Goal: Task Accomplishment & Management: Complete application form

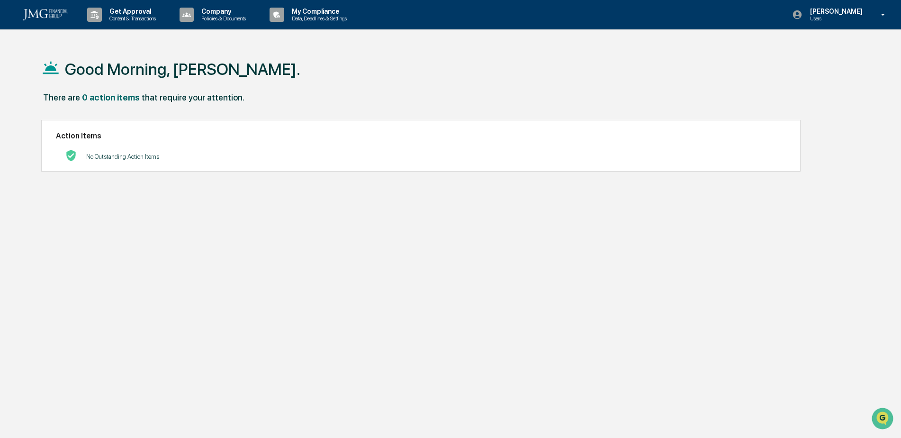
click at [132, 11] on p "Get Approval" at bounding box center [131, 12] width 59 height 8
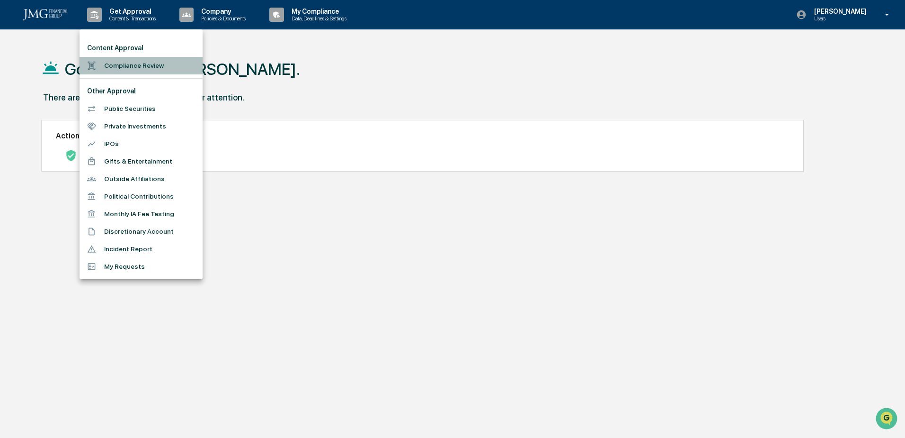
click at [142, 60] on li "Compliance Review" at bounding box center [141, 66] width 123 height 18
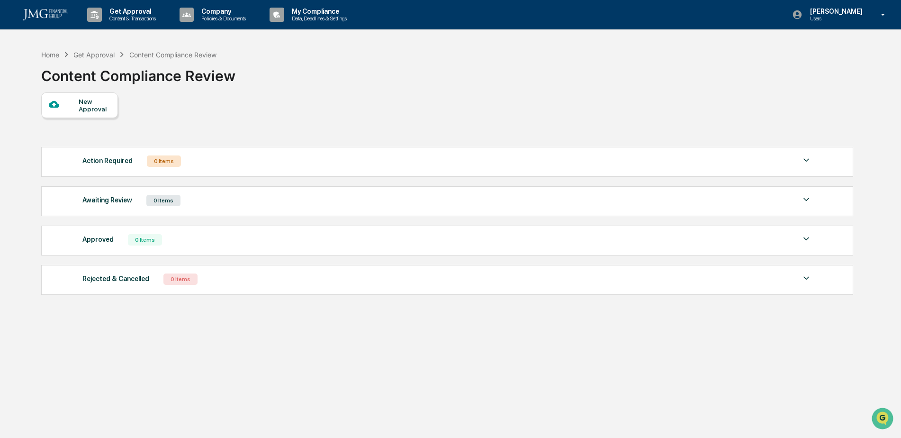
click at [96, 104] on div "New Approval" at bounding box center [95, 105] width 32 height 15
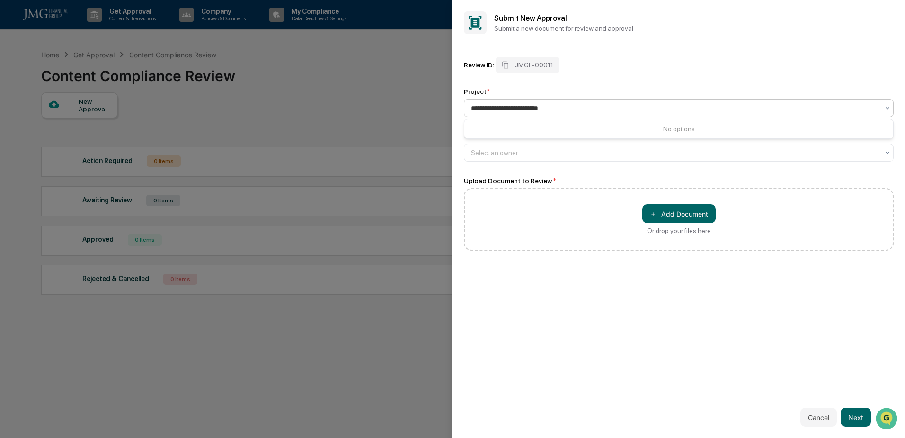
type input "**********"
click at [625, 177] on div "Upload Document to Review *" at bounding box center [679, 181] width 430 height 8
click at [884, 153] on div "Select an owner..." at bounding box center [675, 152] width 418 height 13
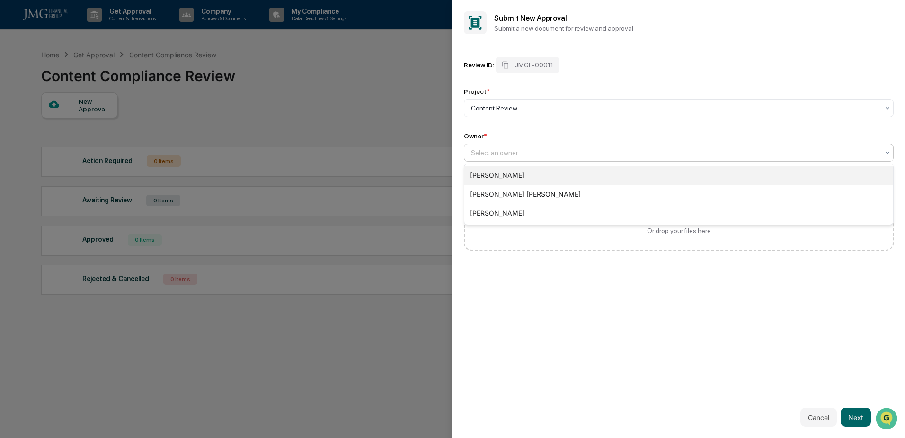
click at [867, 174] on div "[PERSON_NAME]" at bounding box center [679, 175] width 429 height 19
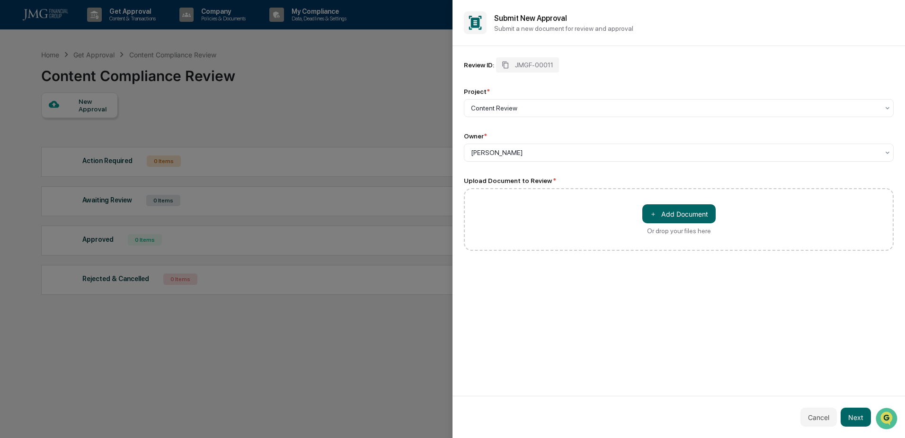
click at [680, 219] on button "＋ Add Document" at bounding box center [679, 213] width 73 height 19
click at [861, 419] on button "Next" at bounding box center [856, 416] width 30 height 19
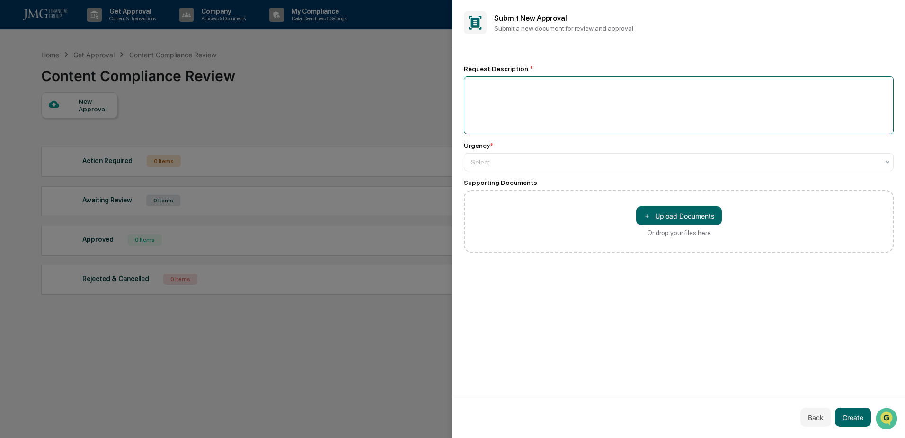
click at [577, 94] on textarea at bounding box center [679, 105] width 430 height 58
type textarea "**********"
click at [584, 157] on div "Select" at bounding box center [675, 161] width 418 height 13
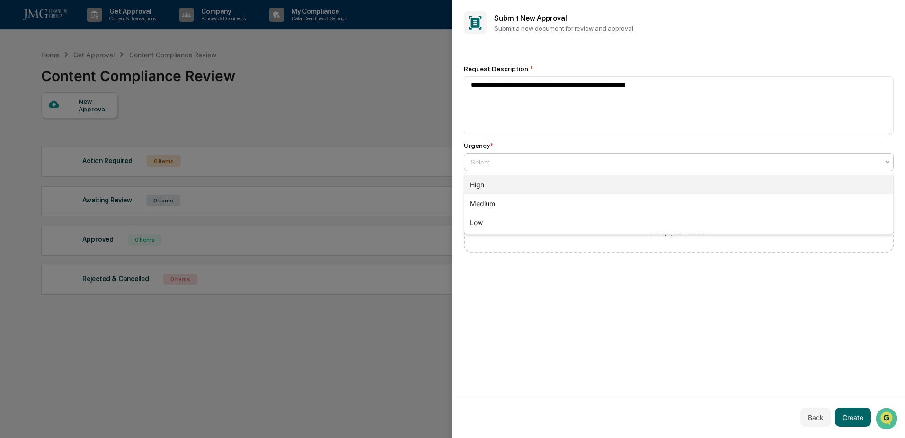
click at [574, 180] on div "High" at bounding box center [679, 184] width 429 height 19
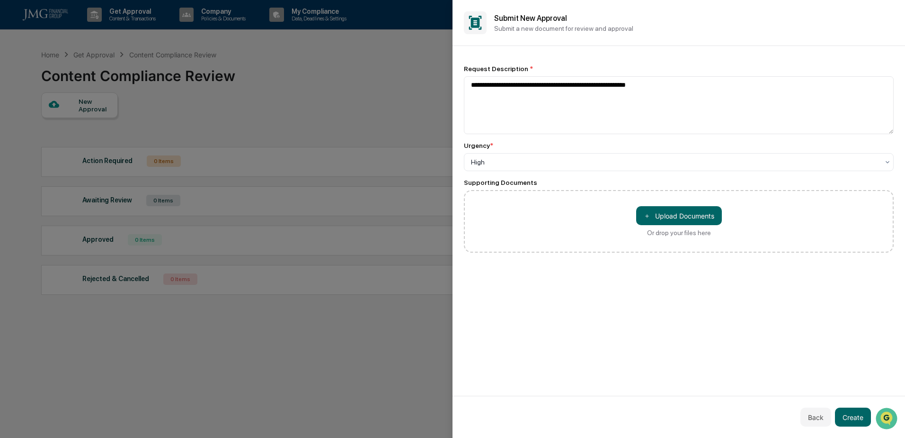
click at [816, 410] on button "Back" at bounding box center [816, 416] width 31 height 19
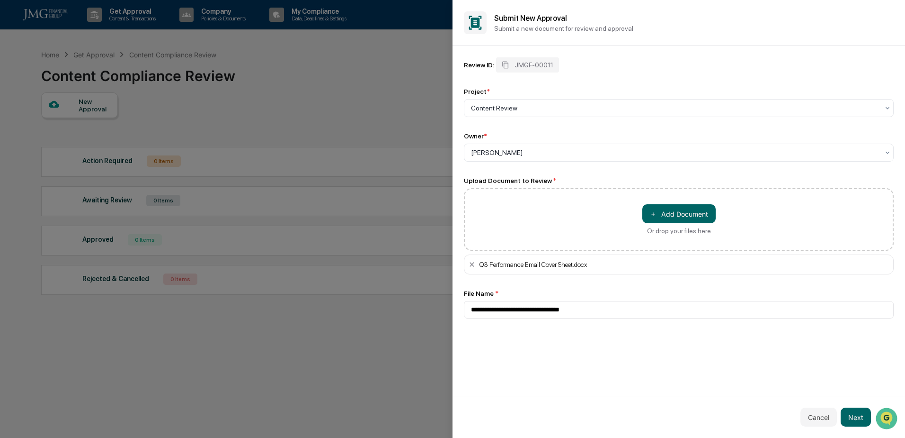
click at [856, 418] on button "Next" at bounding box center [856, 416] width 30 height 19
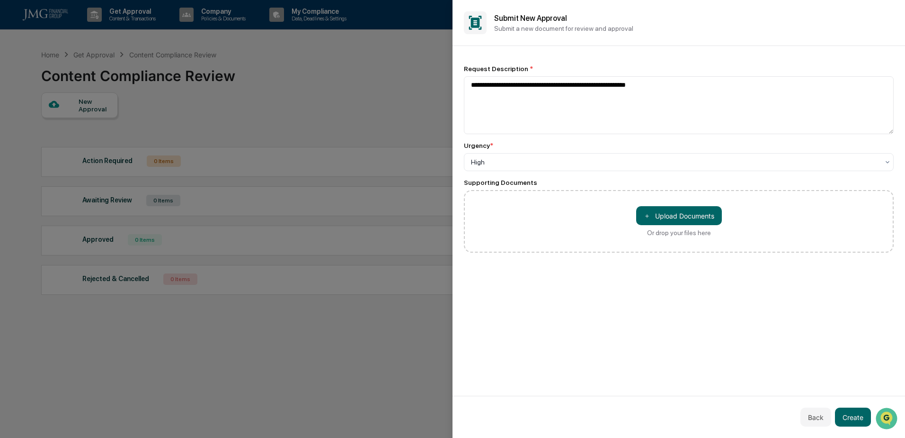
click at [856, 418] on button "Create" at bounding box center [853, 416] width 36 height 19
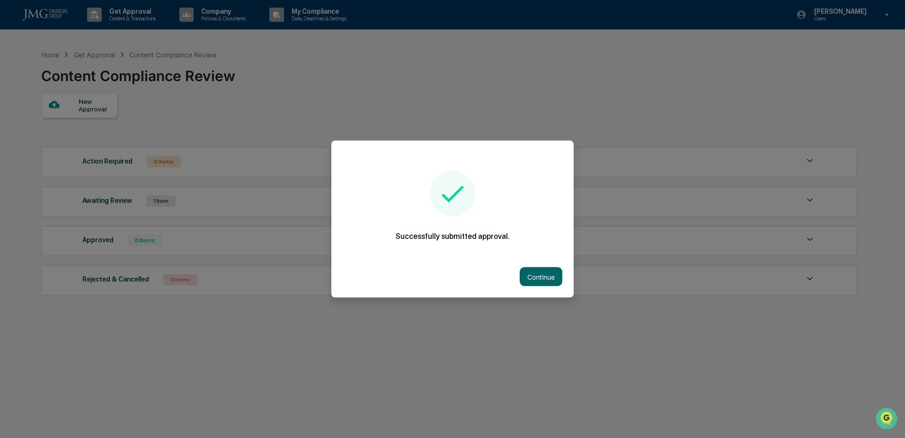
click at [539, 274] on button "Continue" at bounding box center [541, 276] width 43 height 19
